Goal: Find specific page/section: Find specific page/section

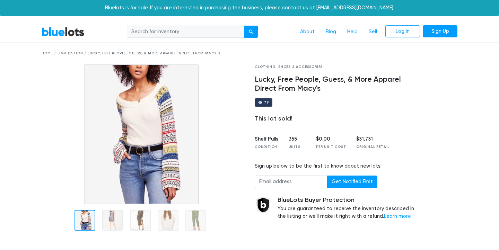
click at [63, 31] on link "BlueLots" at bounding box center [63, 32] width 43 height 10
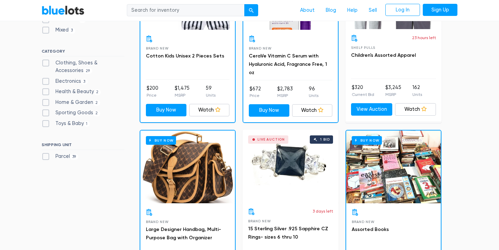
scroll to position [288, 0]
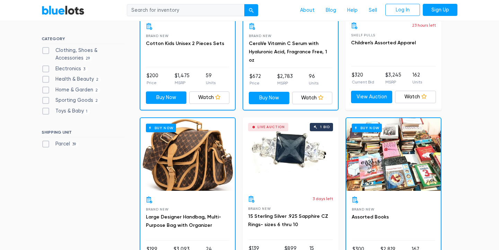
click at [44, 143] on label "Parcel 39" at bounding box center [60, 144] width 37 height 8
click at [44, 143] on input "Parcel 39" at bounding box center [44, 142] width 5 height 5
checkbox input "true"
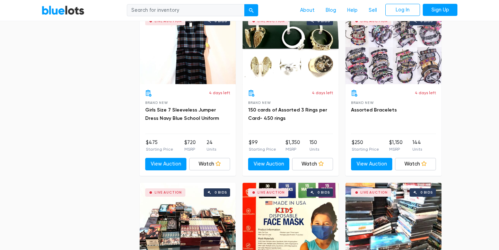
scroll to position [2115, 0]
